Goal: Task Accomplishment & Management: Complete application form

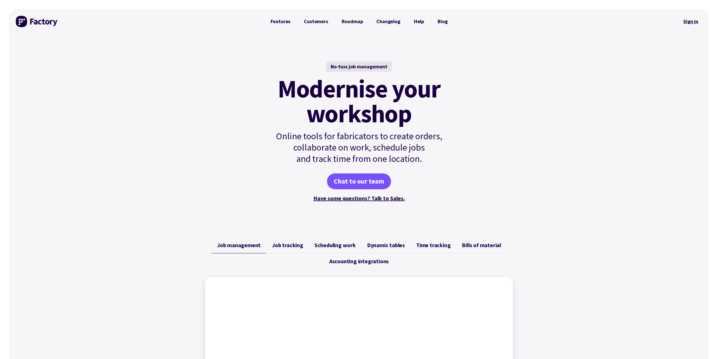
click at [684, 21] on link "Sign in" at bounding box center [690, 21] width 23 height 13
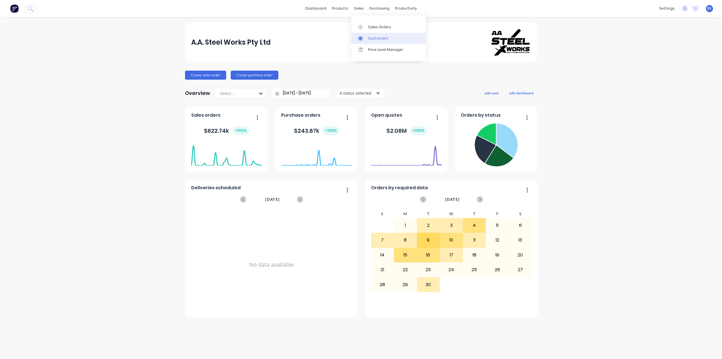
click at [370, 43] on link "Customers" at bounding box center [388, 38] width 75 height 11
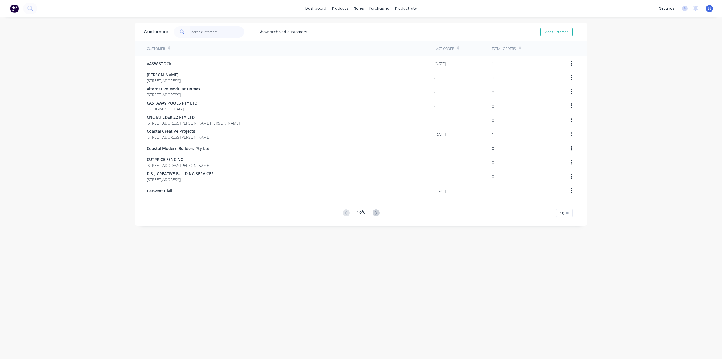
click at [193, 33] on input "text" at bounding box center [217, 31] width 55 height 11
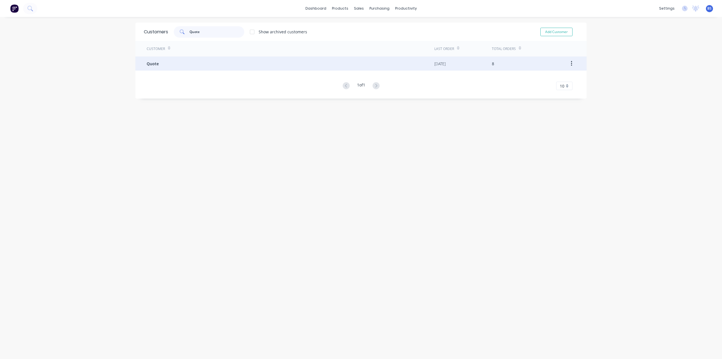
type input "Quote"
click at [155, 59] on div "Quote" at bounding box center [291, 63] width 288 height 14
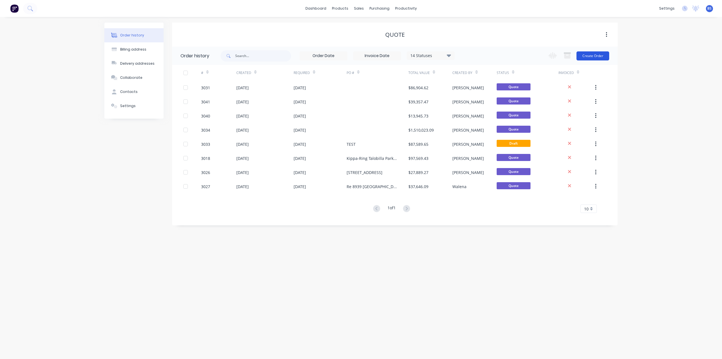
click at [592, 57] on button "Create Order" at bounding box center [593, 55] width 33 height 9
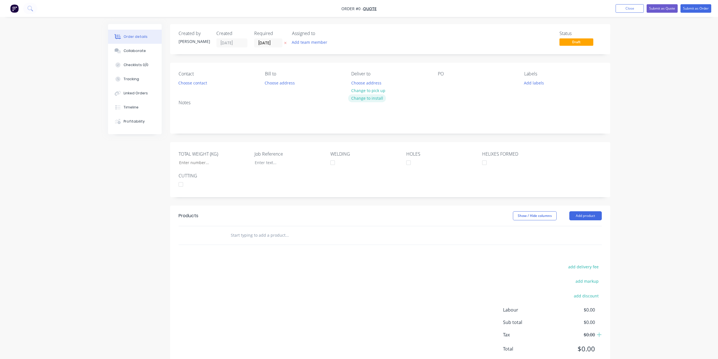
click at [368, 98] on button "Change to install" at bounding box center [367, 98] width 38 height 8
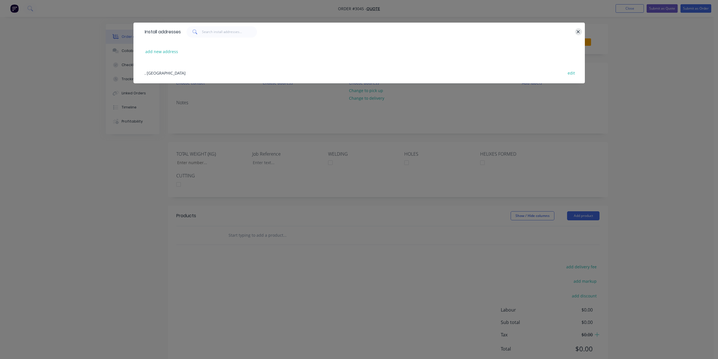
click at [575, 34] on button "button" at bounding box center [578, 31] width 7 height 7
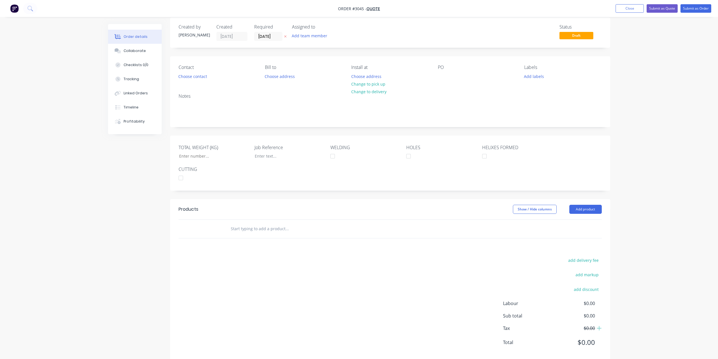
scroll to position [17, 0]
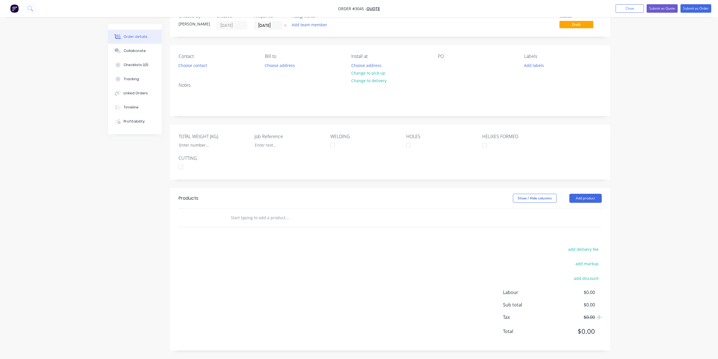
click at [274, 220] on input "text" at bounding box center [286, 217] width 113 height 11
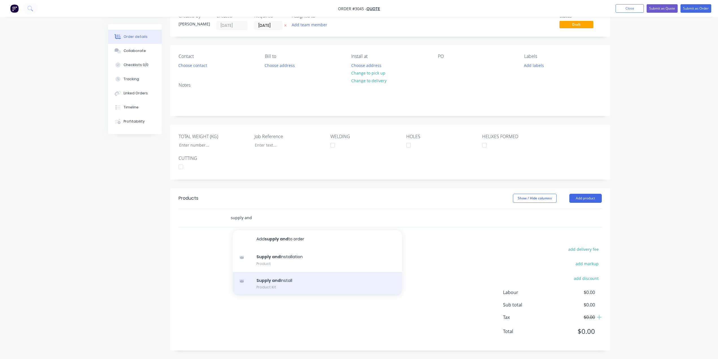
type input "supply and"
click at [273, 282] on div "Supply and Install Product Kit" at bounding box center [317, 284] width 169 height 24
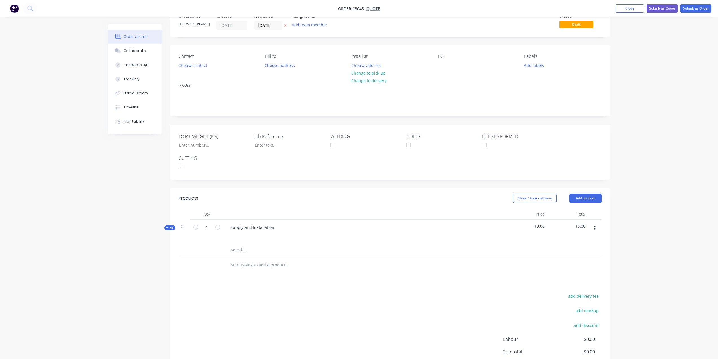
click at [232, 251] on input "text" at bounding box center [286, 249] width 113 height 11
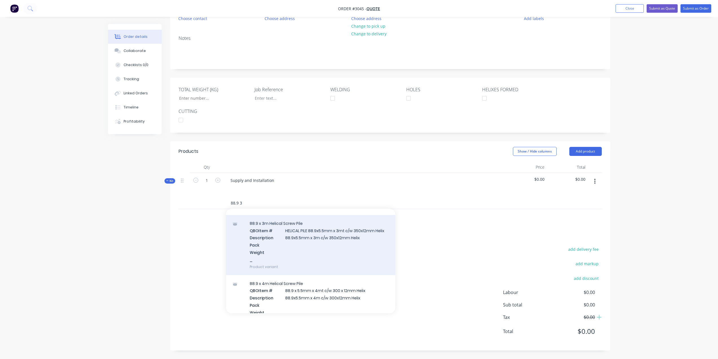
scroll to position [254, 0]
type input "88.9 3"
click at [311, 243] on div "88.9 x 3m Helical Screw Pile QBO Item # HELICAL PILE 88.9x5.5mm x 3mt c/w 350x1…" at bounding box center [310, 243] width 169 height 60
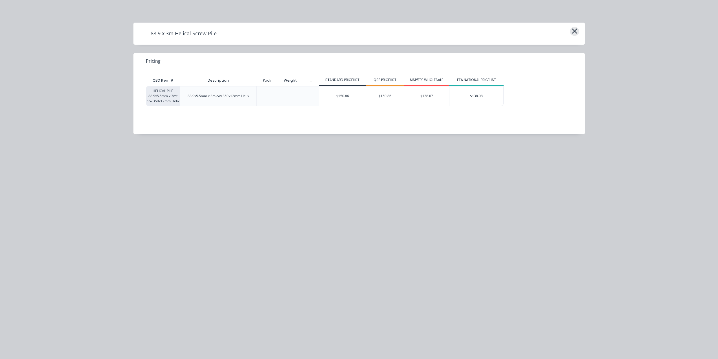
click at [573, 34] on icon "button" at bounding box center [575, 31] width 6 height 8
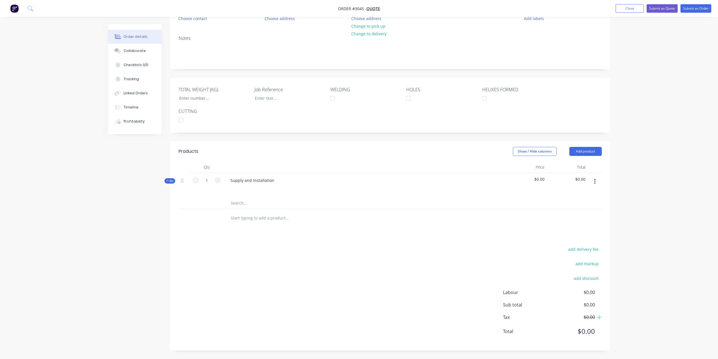
click at [255, 205] on input "text" at bounding box center [286, 202] width 113 height 11
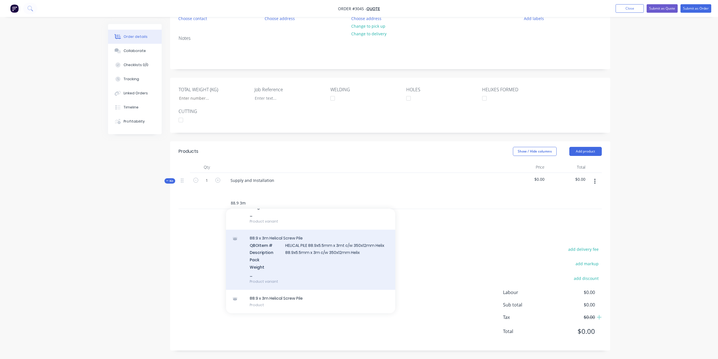
type input "88.9 3m"
click at [326, 251] on div "88.9 x 3m Helical Screw Pile QBO Item # HELICAL PILE 88.9x5.5mm x 3mt c/w 350x1…" at bounding box center [310, 259] width 169 height 60
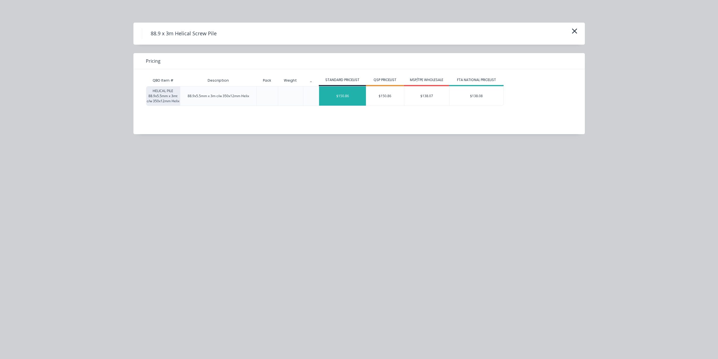
click at [339, 91] on div "$150.86" at bounding box center [342, 95] width 47 height 19
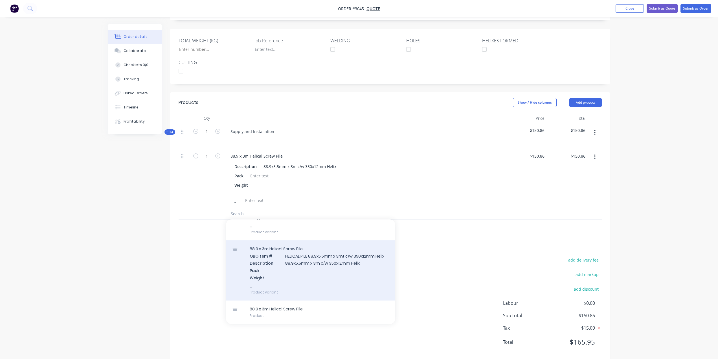
scroll to position [124, 0]
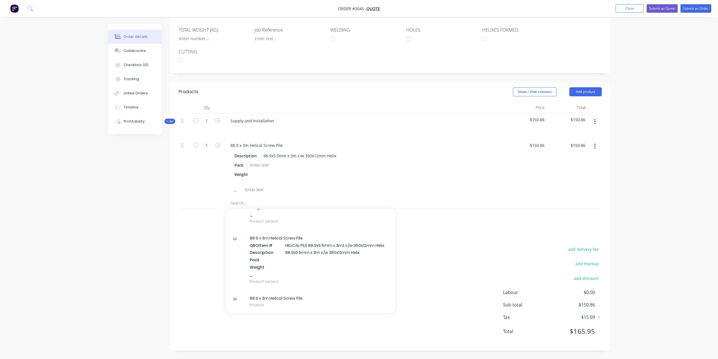
click at [622, 188] on div "Order details Collaborate Checklists 0/0 Tracking Linked Orders Timeline Profit…" at bounding box center [359, 117] width 718 height 482
click at [261, 189] on div at bounding box center [254, 189] width 23 height 8
click at [236, 204] on input "text" at bounding box center [286, 202] width 113 height 11
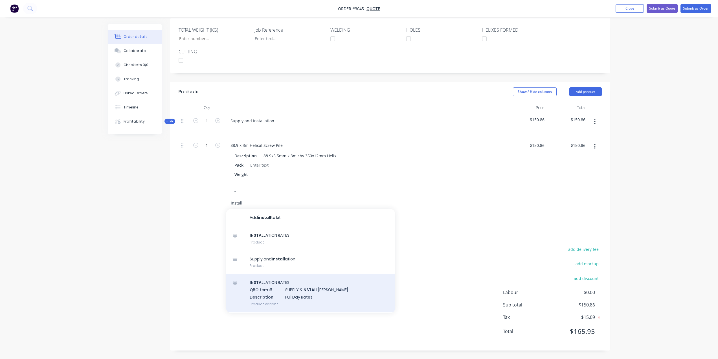
type input "install"
click at [276, 295] on div "INSTALL ATION RATES QBO Item # SUPPLY & INSTALL ATION AASW Description Full Day…" at bounding box center [310, 293] width 169 height 38
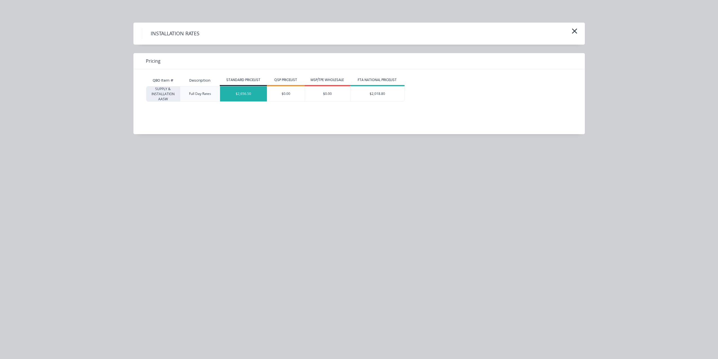
click at [241, 96] on div "$2,656.50" at bounding box center [243, 93] width 47 height 15
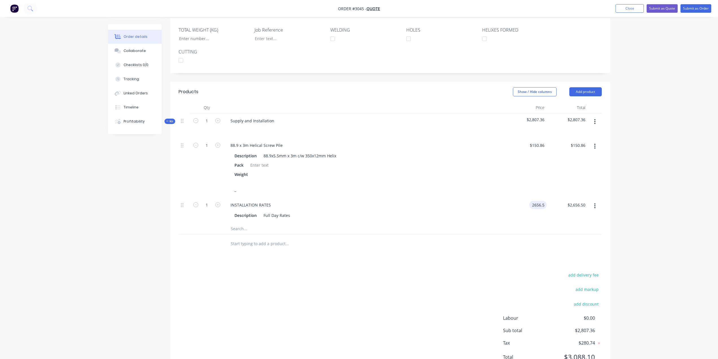
click at [532, 207] on input "2656.5" at bounding box center [538, 205] width 15 height 8
type input "$3,000.00"
click at [243, 231] on input "text" at bounding box center [286, 228] width 113 height 11
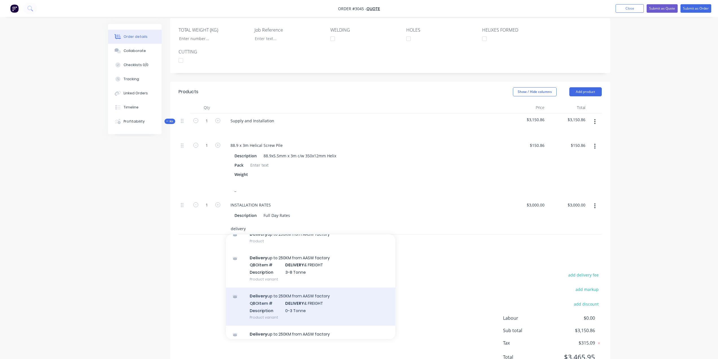
scroll to position [28, 0]
type input "delivery"
click at [294, 302] on div "Delivery up to 250KM from AASW factory QBO Item # DELIVERY & FREIGHT Descriptio…" at bounding box center [310, 305] width 169 height 38
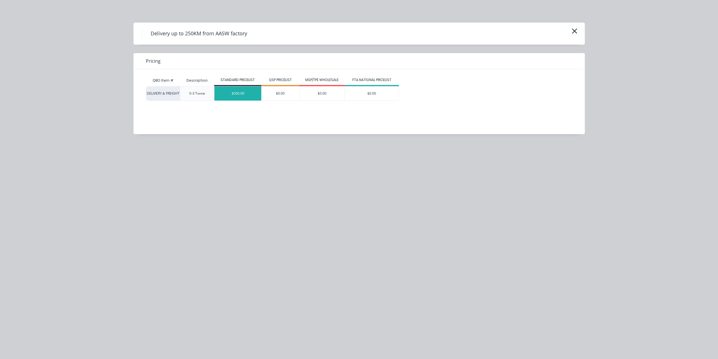
click at [228, 92] on div "$500.00" at bounding box center [237, 93] width 47 height 14
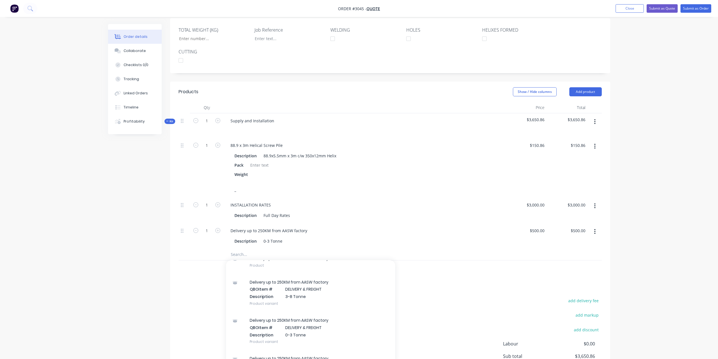
click at [386, 132] on div at bounding box center [365, 129] width 278 height 8
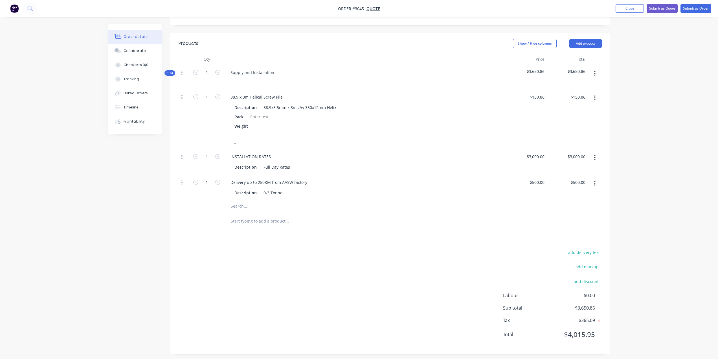
scroll to position [175, 0]
click at [208, 93] on input "1" at bounding box center [206, 94] width 15 height 8
type input "34"
type input "$5,129.24"
click at [355, 135] on div "_" at bounding box center [363, 138] width 263 height 8
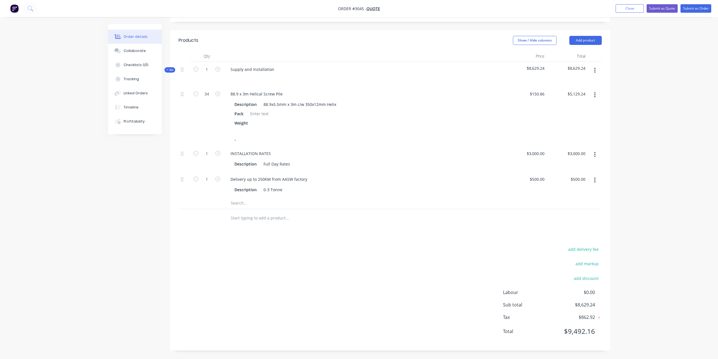
click at [309, 199] on input "text" at bounding box center [286, 202] width 113 height 11
type input "e"
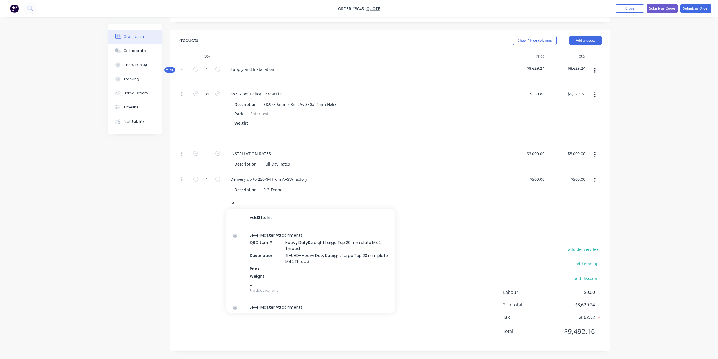
type input "S"
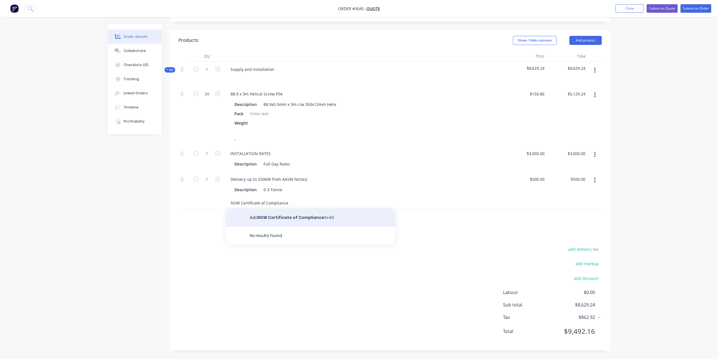
type input "NSW Certificate of Compliance"
click at [254, 215] on button "Add NSW Certificate of Compliance to kit" at bounding box center [310, 217] width 169 height 18
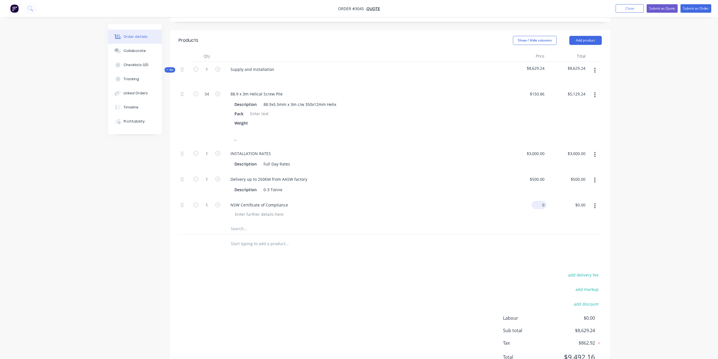
click at [537, 204] on div "0 $0.00" at bounding box center [526, 210] width 41 height 26
type input "$1,000.00"
click at [428, 163] on div "Description Full Day Rates" at bounding box center [363, 164] width 263 height 8
click at [375, 138] on div "_" at bounding box center [363, 138] width 263 height 8
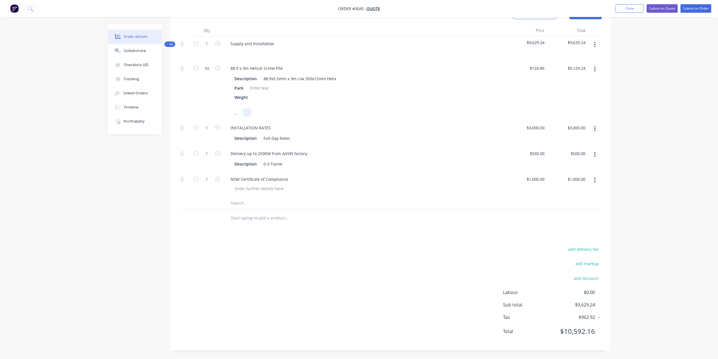
scroll to position [60, 0]
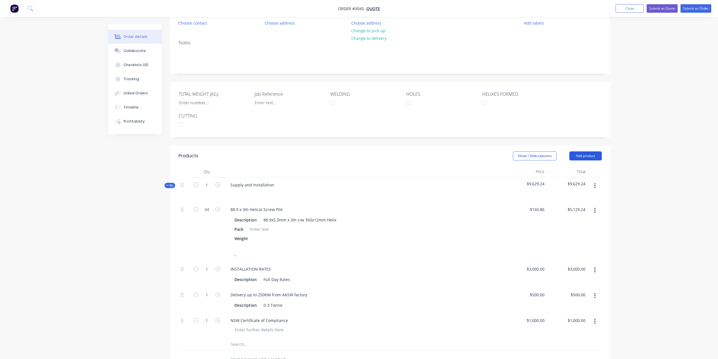
click at [585, 153] on button "Add product" at bounding box center [585, 155] width 32 height 9
click at [575, 248] on div "Notes (External)" at bounding box center [574, 249] width 43 height 8
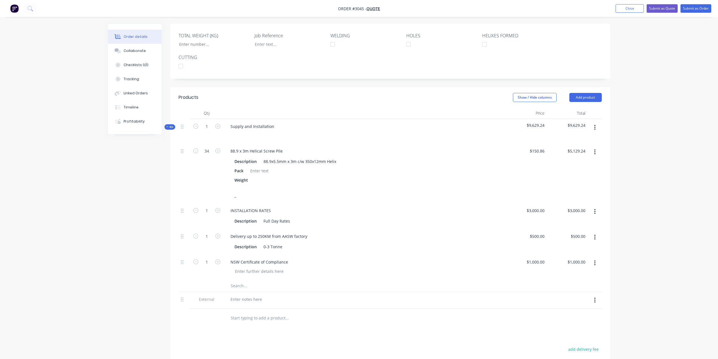
scroll to position [218, 0]
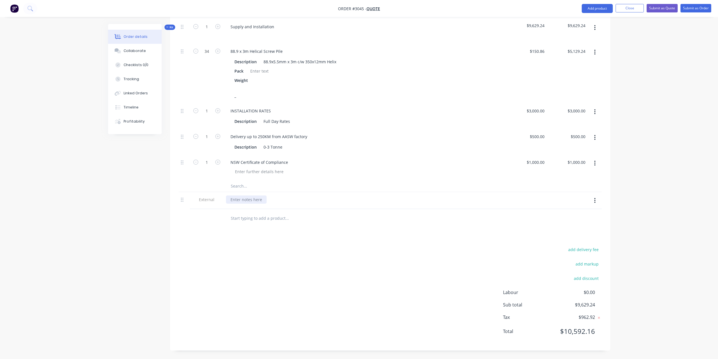
paste div
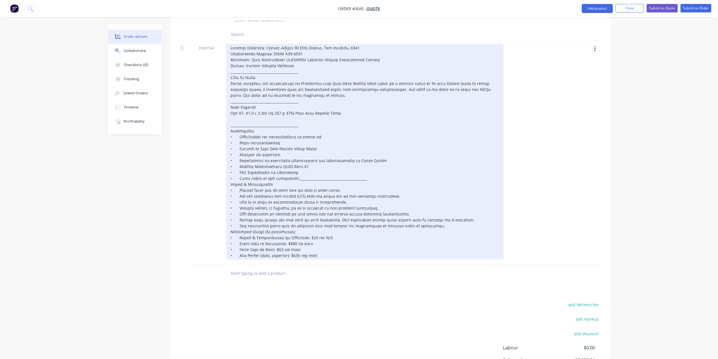
scroll to position [387, 0]
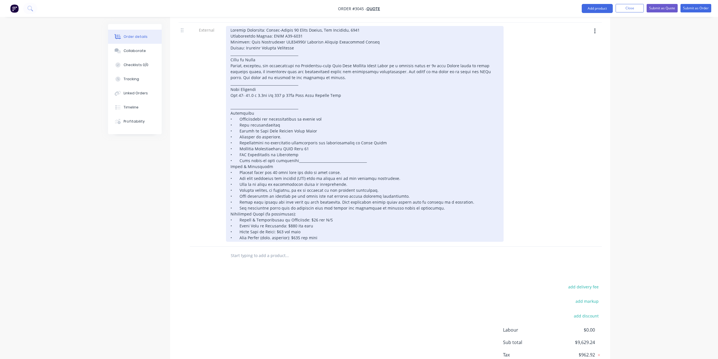
click at [297, 163] on div at bounding box center [365, 134] width 278 height 216
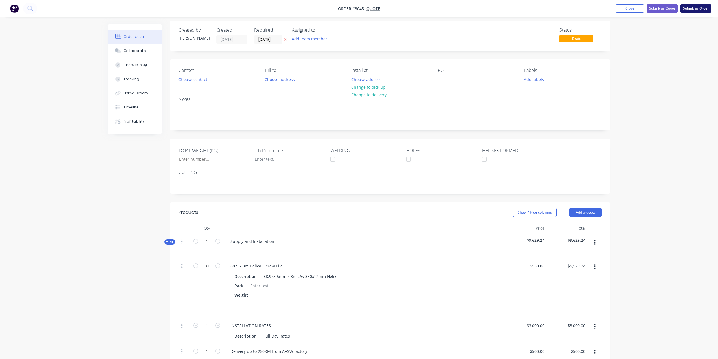
scroll to position [0, 0]
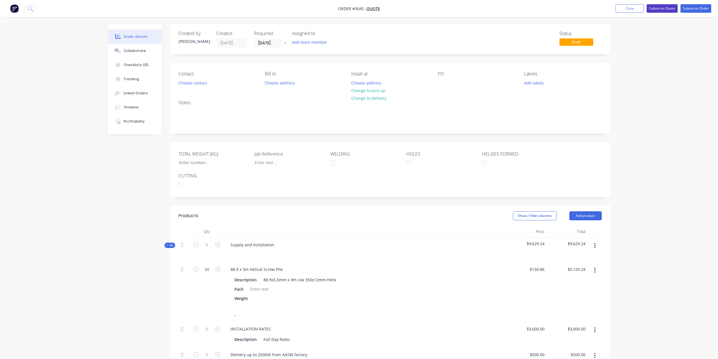
click at [658, 8] on button "Submit as Quote" at bounding box center [662, 8] width 31 height 8
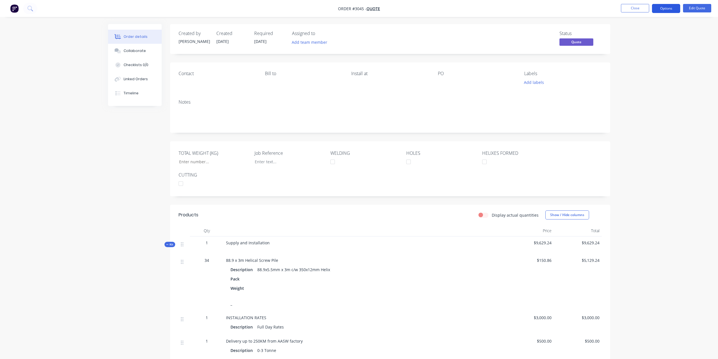
click at [671, 7] on button "Options" at bounding box center [666, 8] width 28 height 9
click at [645, 32] on div "Quote" at bounding box center [649, 34] width 52 height 8
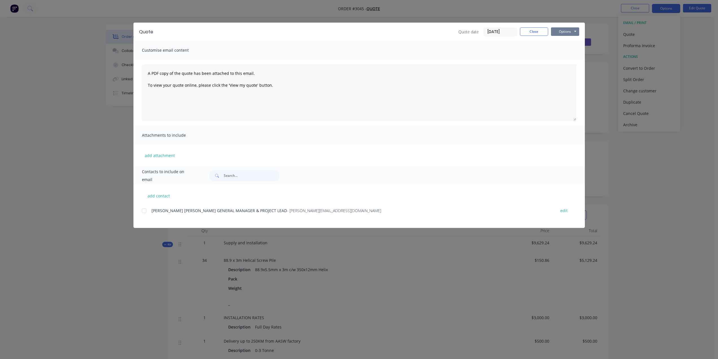
click at [564, 31] on button "Options" at bounding box center [565, 31] width 28 height 8
click at [570, 43] on button "Preview" at bounding box center [569, 41] width 36 height 9
click at [525, 34] on button "Close" at bounding box center [534, 31] width 28 height 8
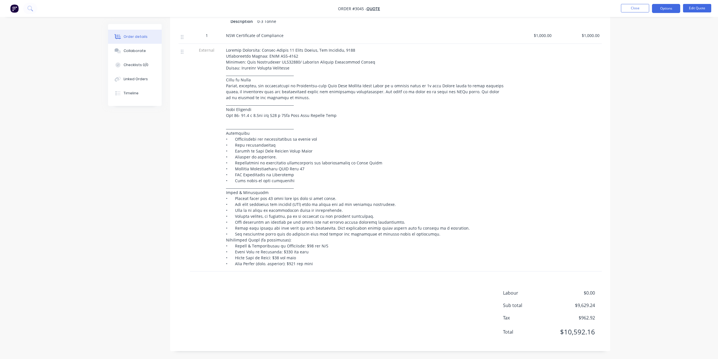
scroll to position [329, 0]
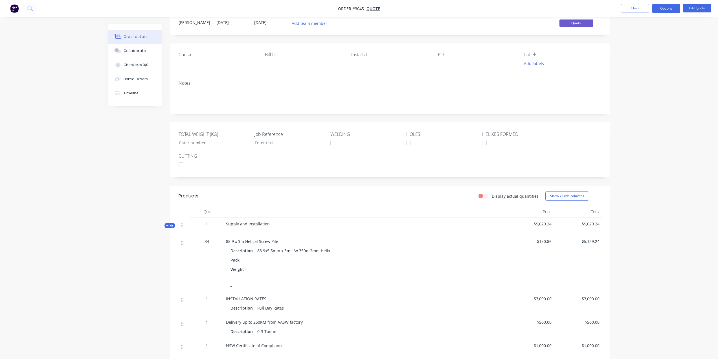
click at [452, 257] on div "Pack" at bounding box center [364, 260] width 269 height 8
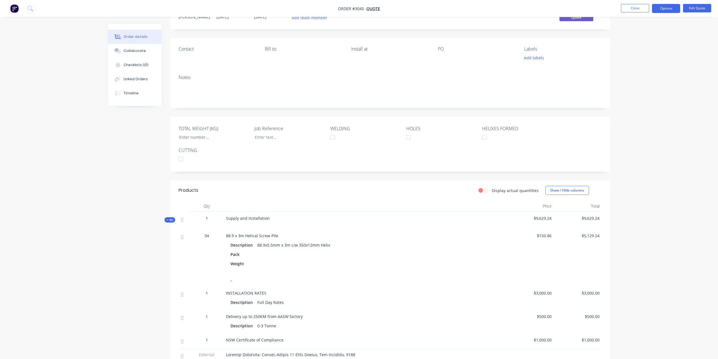
scroll to position [0, 0]
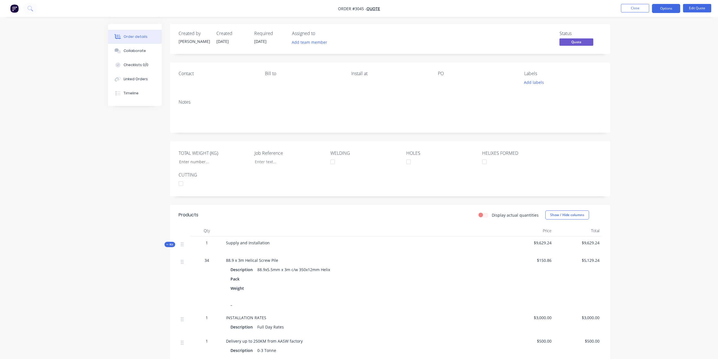
click at [691, 14] on nav "Order #3045 - Quote Close Options Edit Quote" at bounding box center [359, 8] width 718 height 17
click at [694, 9] on button "Edit Quote" at bounding box center [697, 8] width 28 height 8
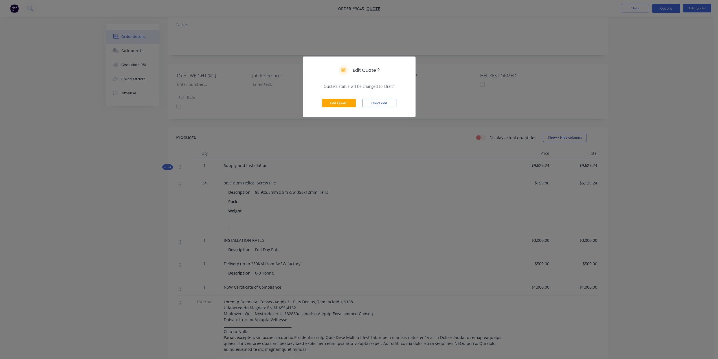
scroll to position [85, 0]
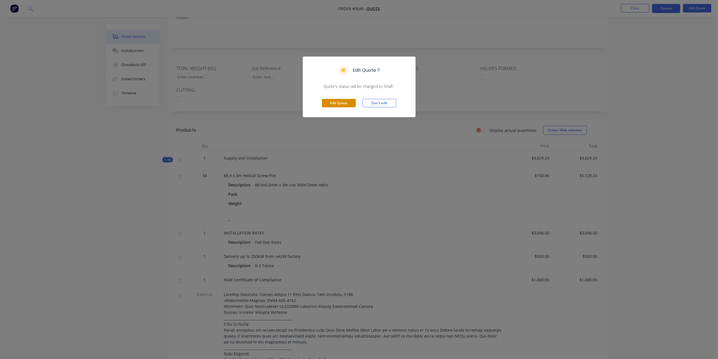
click at [346, 103] on button "Edit Quote" at bounding box center [339, 103] width 34 height 8
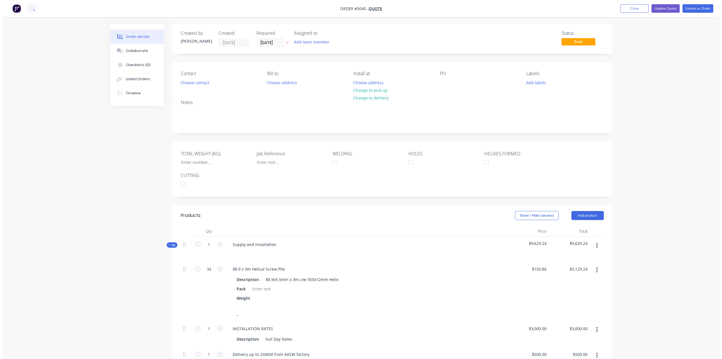
scroll to position [0, 0]
click at [633, 8] on button "Close" at bounding box center [632, 8] width 28 height 8
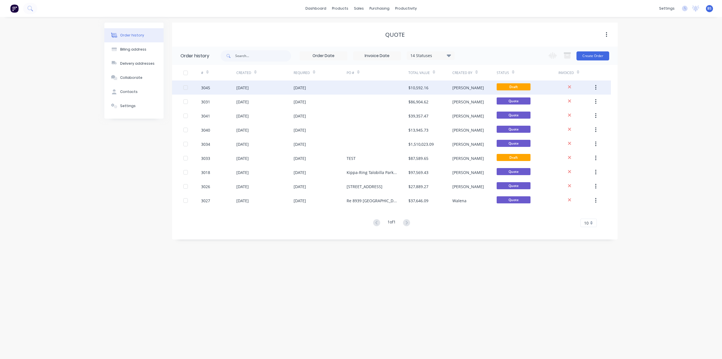
click at [322, 90] on div "[DATE]" at bounding box center [320, 87] width 53 height 14
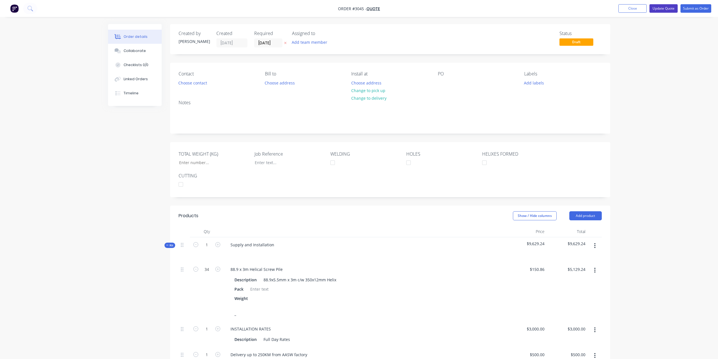
click at [660, 10] on button "Update Quote" at bounding box center [663, 8] width 28 height 8
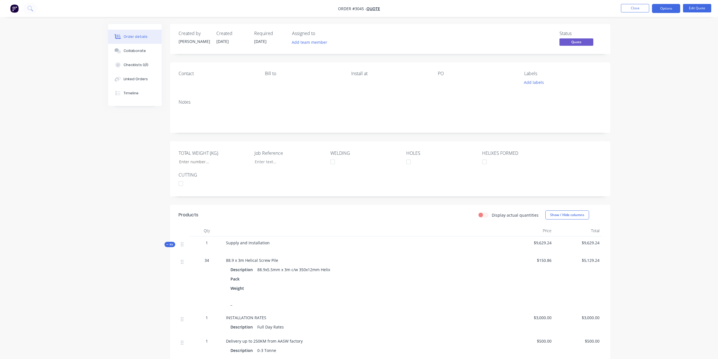
drag, startPoint x: 666, startPoint y: 7, endPoint x: 665, endPoint y: 15, distance: 7.6
click at [667, 8] on button "Options" at bounding box center [666, 8] width 28 height 9
click at [643, 35] on div "Quote" at bounding box center [649, 34] width 52 height 8
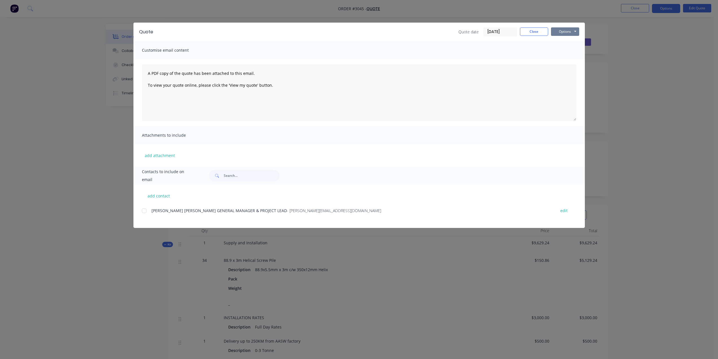
click at [564, 33] on button "Options" at bounding box center [565, 31] width 28 height 8
click at [569, 41] on button "Preview" at bounding box center [569, 41] width 36 height 9
